Goal: Task Accomplishment & Management: Manage account settings

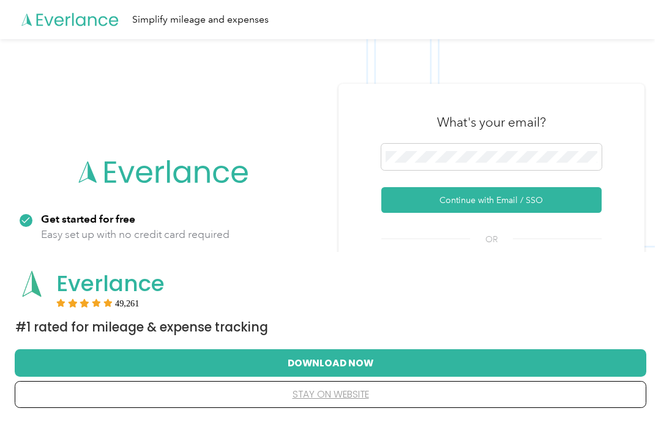
click at [510, 213] on button "Continue with Email / SSO" at bounding box center [491, 200] width 220 height 26
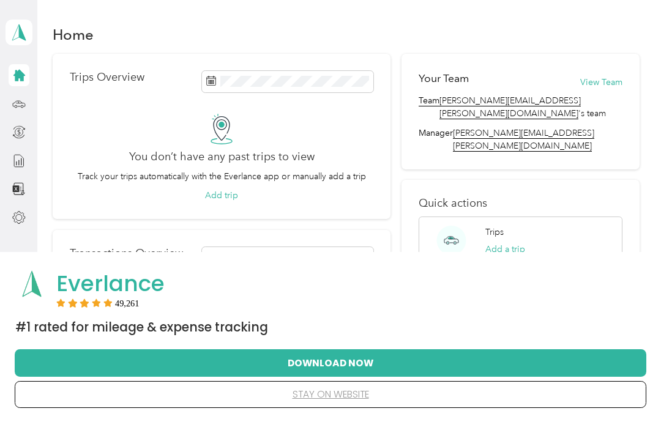
click at [373, 376] on button "Download Now" at bounding box center [330, 363] width 592 height 26
click at [373, 300] on div "49,261" at bounding box center [347, 303] width 583 height 9
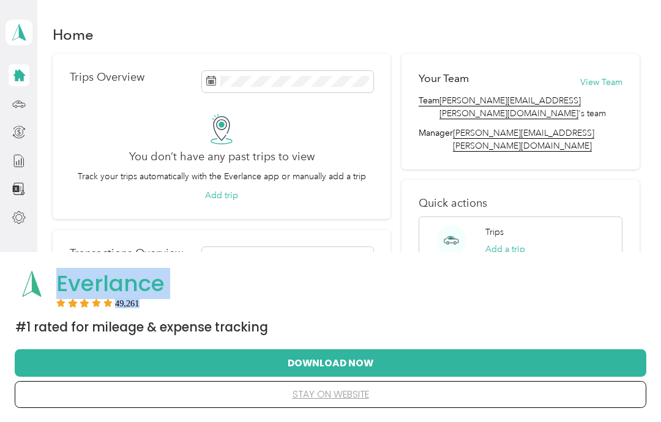
click at [640, 180] on div "Quick actions Trips Add a trip Transactions Add an expense Reports View reports" at bounding box center [520, 290] width 239 height 220
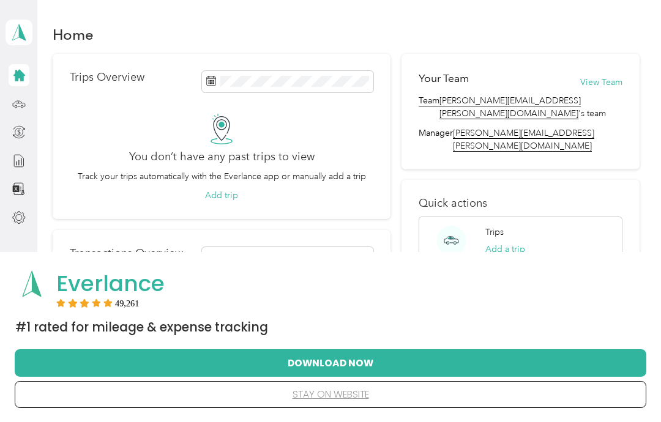
click at [18, 78] on icon at bounding box center [19, 76] width 12 height 12
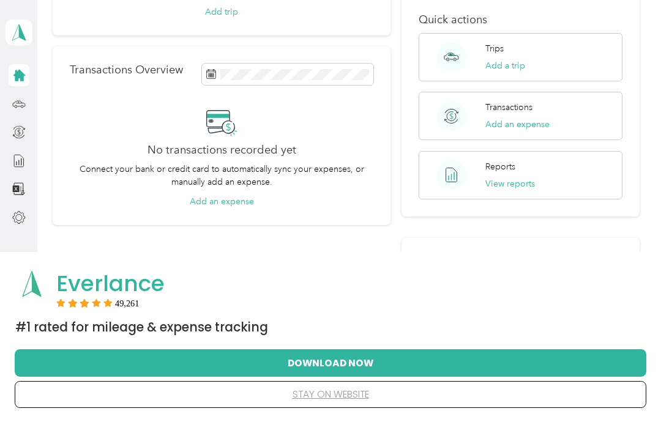
scroll to position [183, 0]
click at [20, 102] on icon at bounding box center [18, 103] width 13 height 13
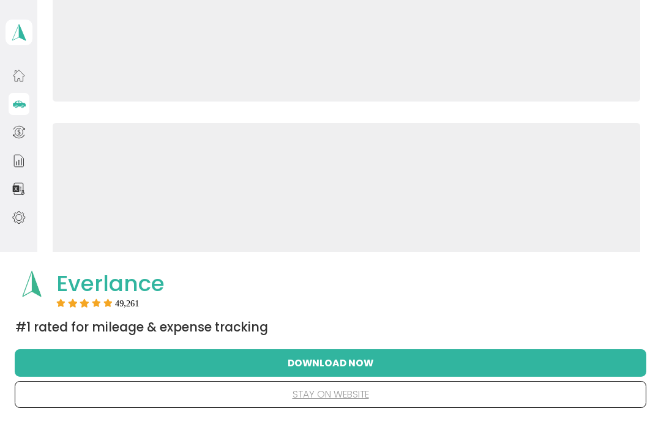
scroll to position [88, 0]
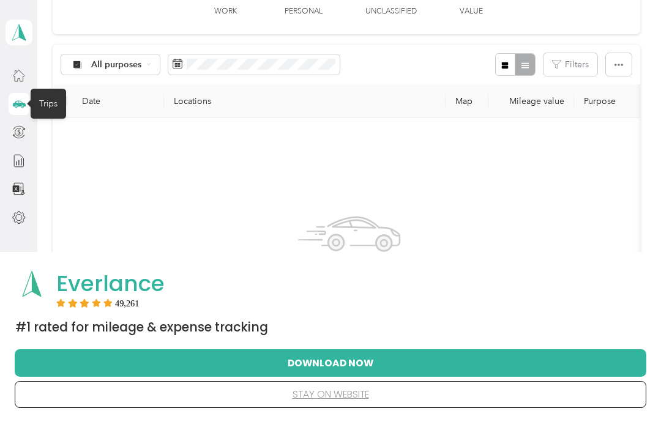
click at [20, 151] on div at bounding box center [19, 161] width 21 height 22
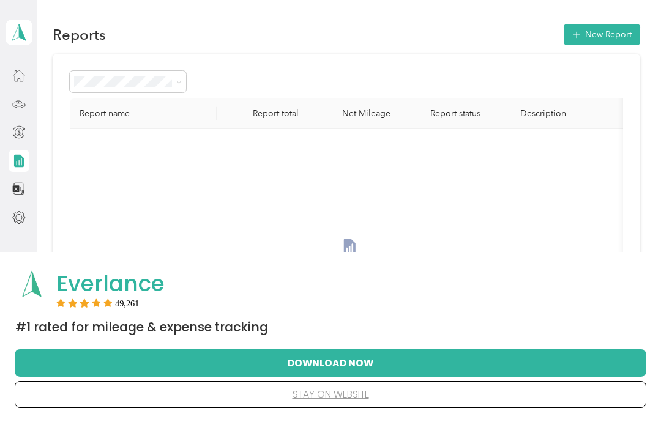
click at [29, 36] on span at bounding box center [19, 33] width 27 height 26
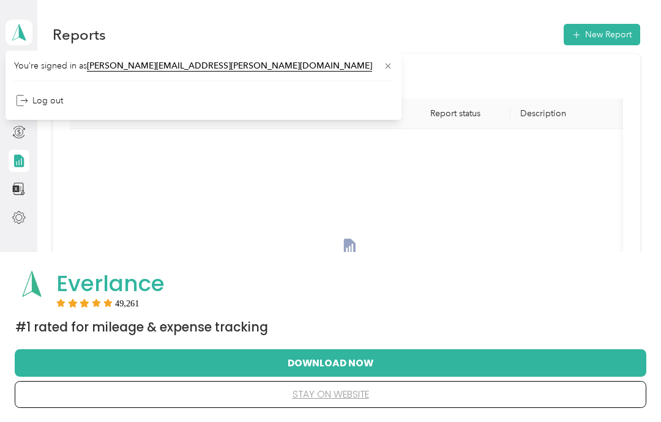
click at [121, 163] on div "You do not have any reports. New Report" at bounding box center [350, 284] width 540 height 291
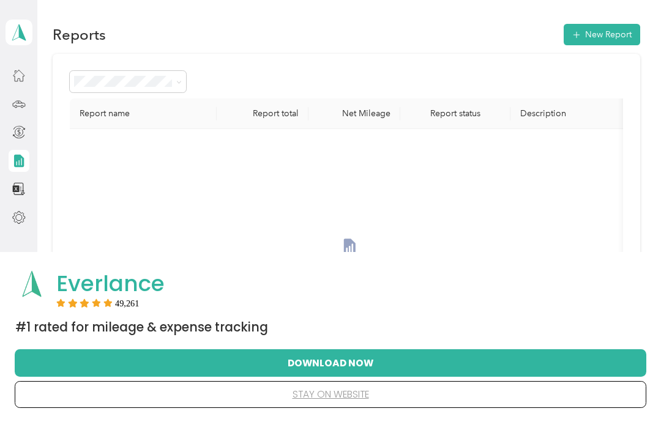
click at [347, 394] on button "stay on website" at bounding box center [330, 395] width 592 height 26
